Goal: Information Seeking & Learning: Learn about a topic

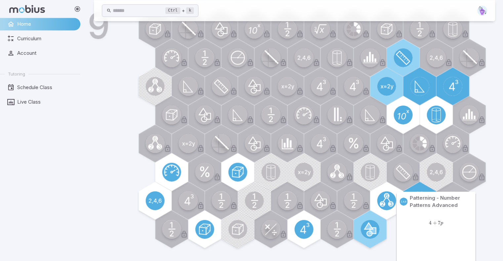
scroll to position [617, 0]
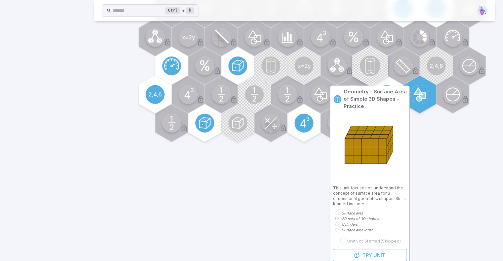
click at [375, 73] on circle at bounding box center [369, 66] width 21 height 20
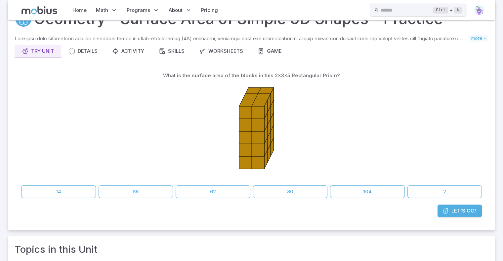
scroll to position [27, 0]
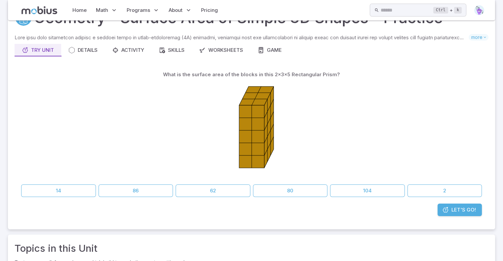
click at [456, 212] on span "Let's Go!" at bounding box center [463, 210] width 24 height 7
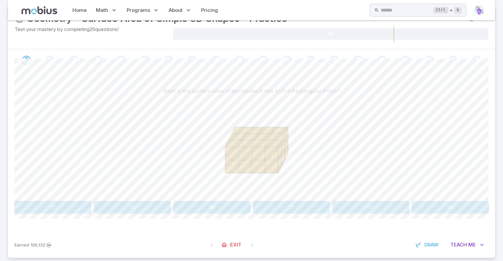
scroll to position [100, 0]
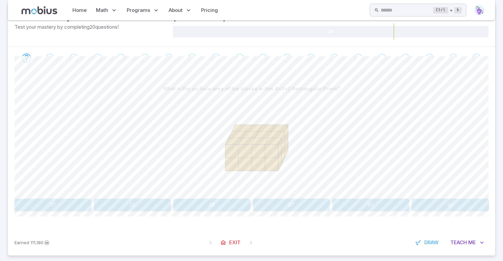
click at [203, 205] on button "52" at bounding box center [211, 205] width 77 height 13
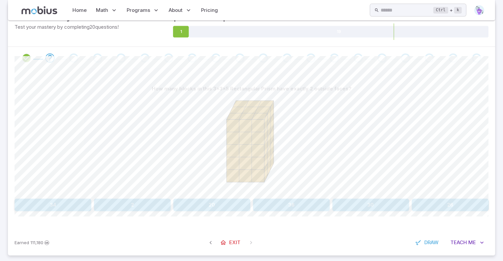
click at [221, 207] on button "20" at bounding box center [211, 205] width 77 height 13
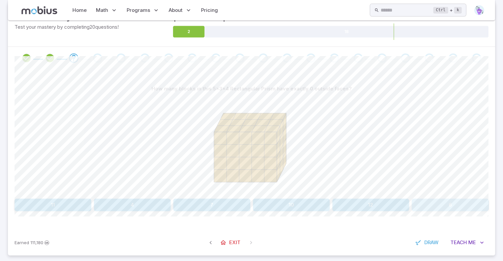
click at [454, 205] on button "6" at bounding box center [450, 205] width 77 height 13
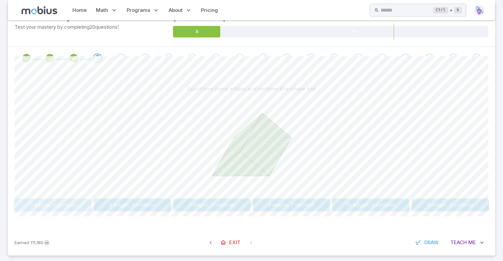
click at [71, 204] on button "9 edges, 6 vertices" at bounding box center [53, 205] width 77 height 13
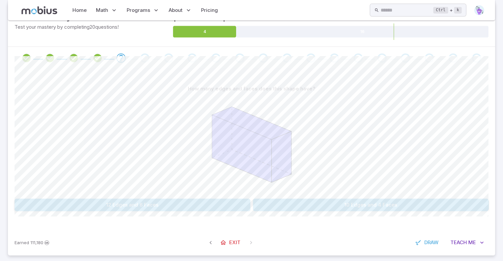
click at [236, 202] on button "12 Edges and 6 Faces" at bounding box center [133, 205] width 236 height 13
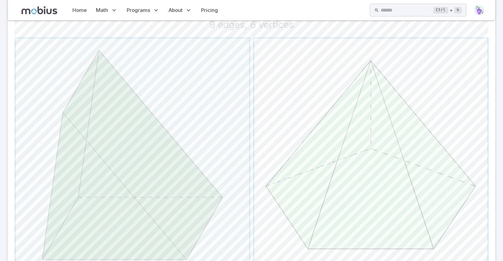
scroll to position [181, 0]
click at [296, 213] on span "button" at bounding box center [370, 154] width 233 height 233
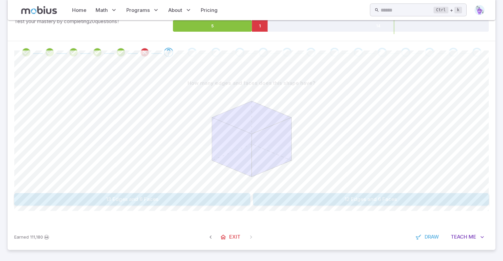
scroll to position [106, 0]
click at [280, 198] on button "12 Edges and 6 Faces" at bounding box center [371, 199] width 236 height 13
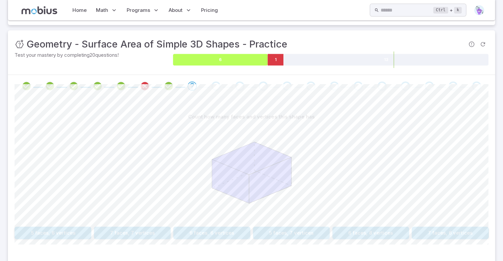
scroll to position [84, 0]
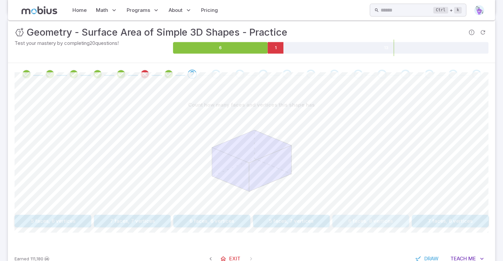
click at [381, 219] on button "6 faces, 8 vertices" at bounding box center [370, 221] width 77 height 13
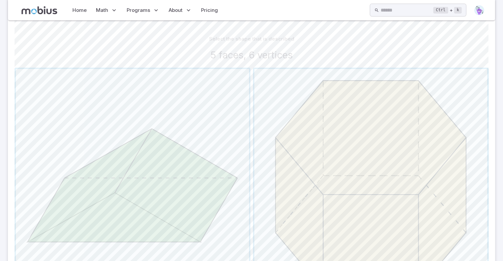
scroll to position [173, 0]
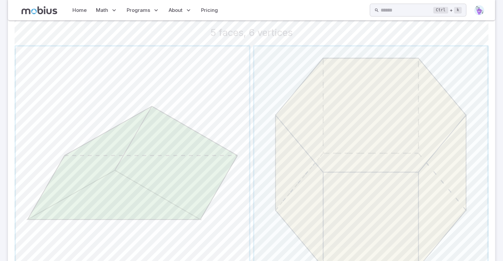
click at [152, 155] on span "button" at bounding box center [132, 163] width 233 height 233
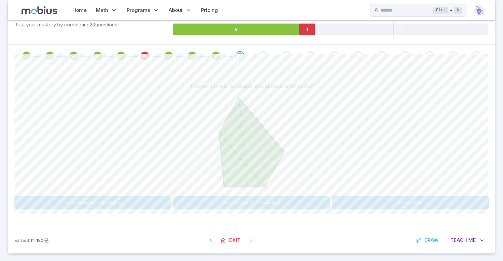
scroll to position [106, 0]
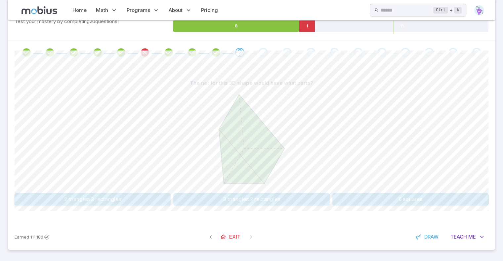
click at [166, 199] on button "2 triangles 3 rectangles" at bounding box center [93, 199] width 156 height 13
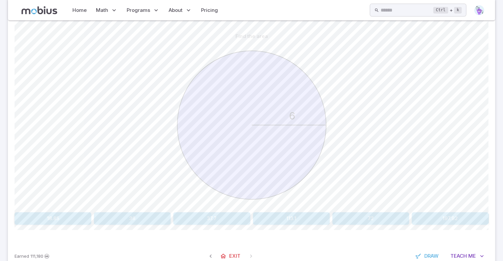
scroll to position [151, 0]
click at [303, 215] on button "113.1" at bounding box center [291, 221] width 77 height 13
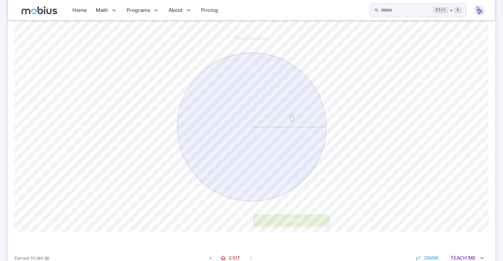
click at [398, 197] on div "6" at bounding box center [252, 128] width 474 height 167
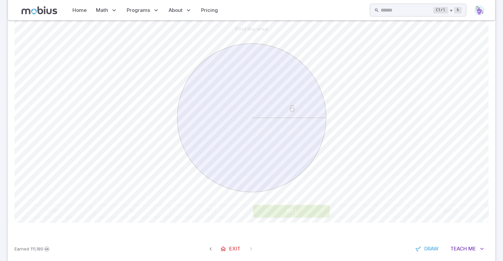
scroll to position [172, 0]
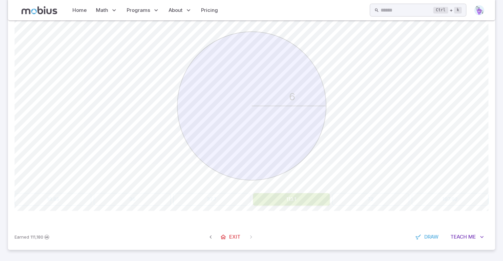
click at [298, 202] on button "113.1" at bounding box center [291, 199] width 77 height 13
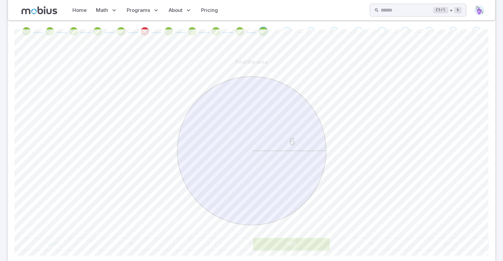
scroll to position [109, 0]
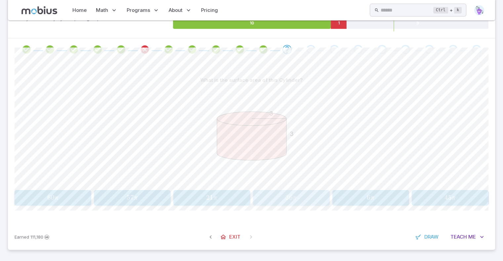
click at [278, 201] on span "36 π" at bounding box center [291, 198] width 72 height 9
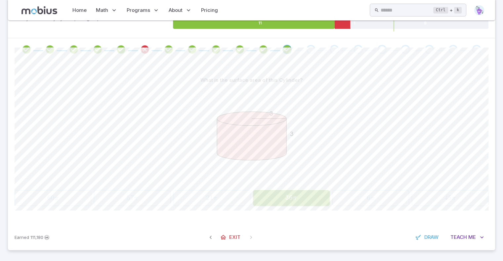
scroll to position [106, 0]
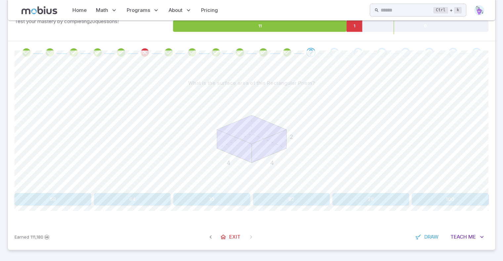
click at [147, 196] on button "64" at bounding box center [132, 199] width 77 height 13
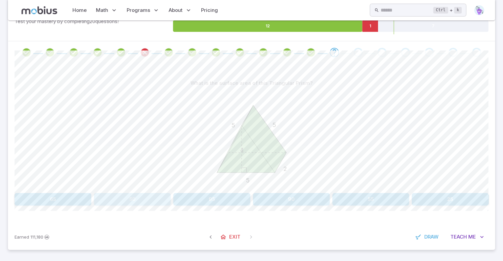
click at [145, 197] on button "50" at bounding box center [132, 199] width 77 height 13
click at [214, 199] on button "50" at bounding box center [211, 199] width 77 height 13
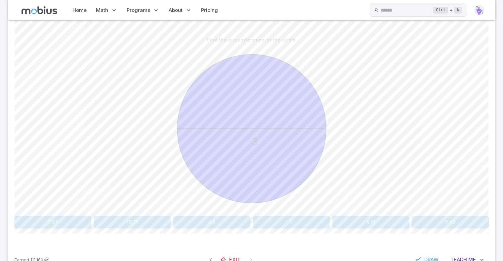
scroll to position [149, 0]
click at [446, 222] on button "9.42" at bounding box center [450, 222] width 77 height 13
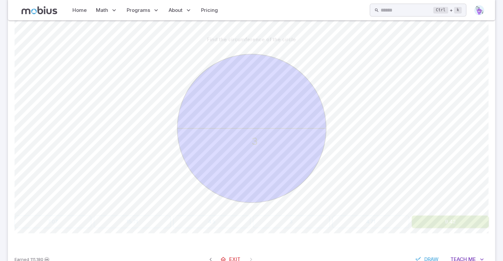
scroll to position [106, 0]
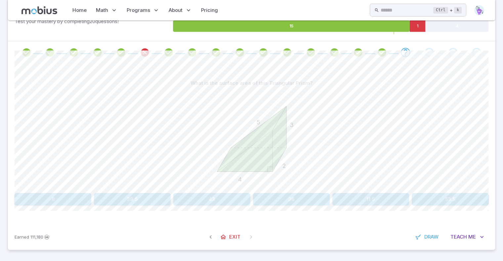
click at [394, 200] on button "11.5" at bounding box center [370, 199] width 77 height 13
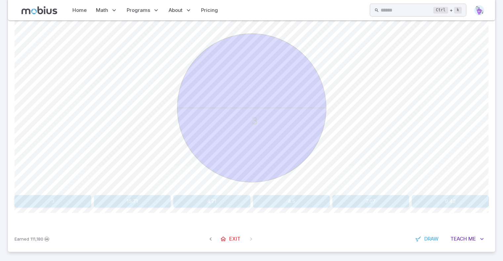
scroll to position [172, 0]
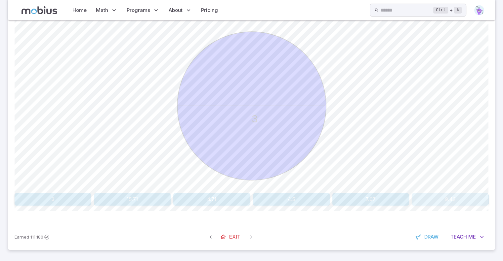
click at [451, 194] on button "9.42" at bounding box center [450, 199] width 77 height 13
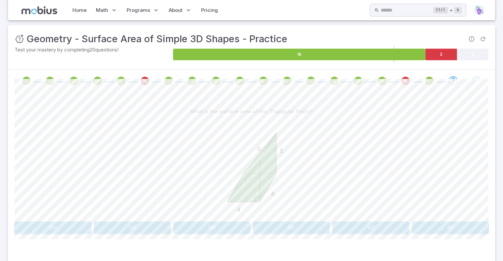
scroll to position [79, 0]
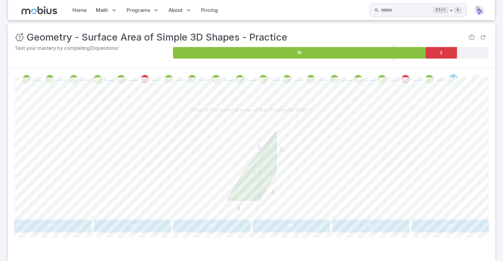
click at [301, 226] on button "96" at bounding box center [291, 226] width 77 height 13
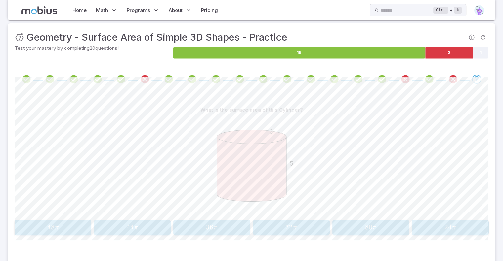
click at [362, 223] on span "80 π" at bounding box center [370, 227] width 72 height 9
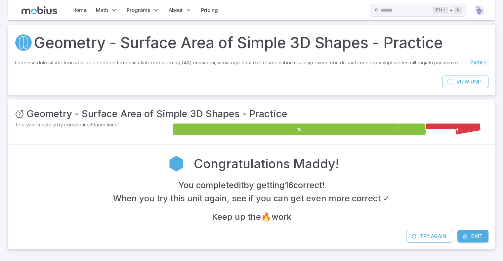
scroll to position [2, 0]
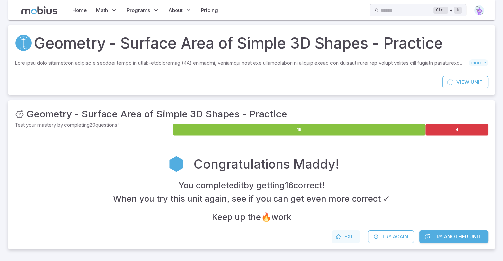
click at [344, 232] on link "Exit" at bounding box center [346, 237] width 28 height 13
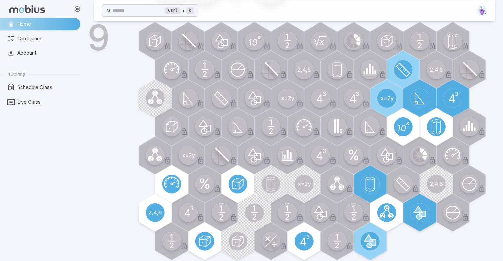
scroll to position [500, 0]
